Goal: Task Accomplishment & Management: Manage account settings

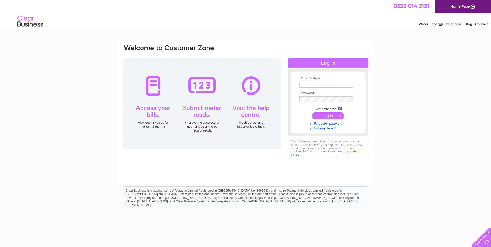
type input "[EMAIL_ADDRESS][DOMAIN_NAME]"
click at [329, 117] on input "submit" at bounding box center [328, 115] width 32 height 7
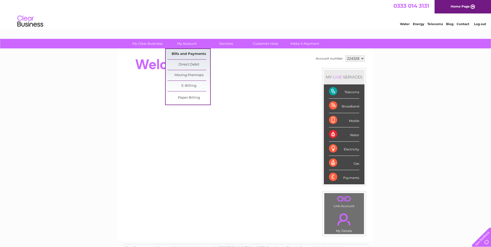
click at [188, 54] on link "Bills and Payments" at bounding box center [189, 54] width 43 height 10
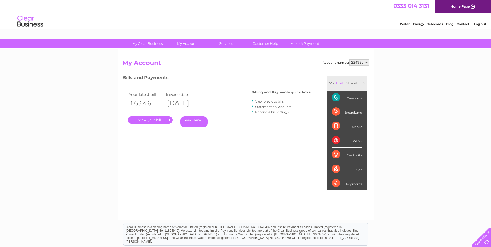
click at [158, 119] on link "." at bounding box center [150, 120] width 45 height 8
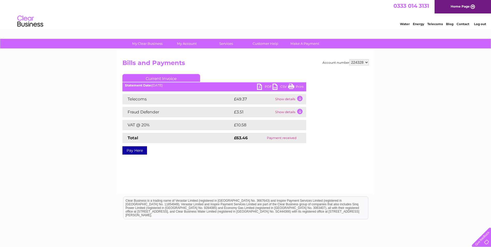
click at [261, 85] on link "PDF" at bounding box center [265, 88] width 16 height 8
